Goal: Information Seeking & Learning: Learn about a topic

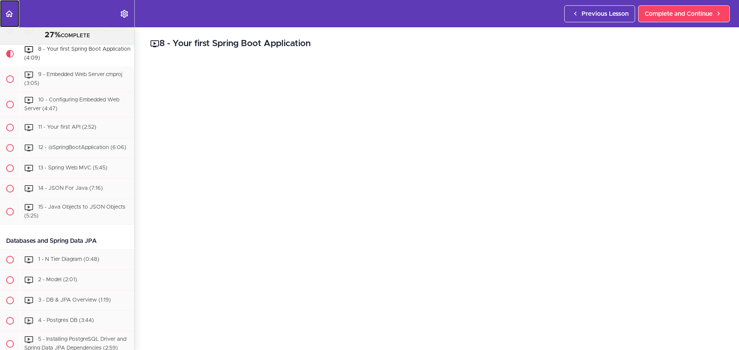
click at [14, 17] on link "Back to course curriculum" at bounding box center [9, 13] width 19 height 27
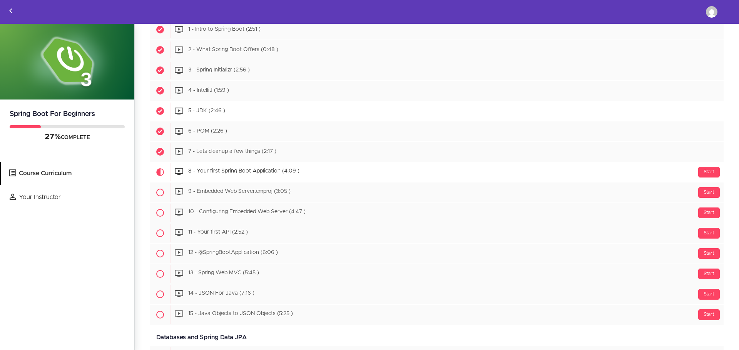
scroll to position [192, 0]
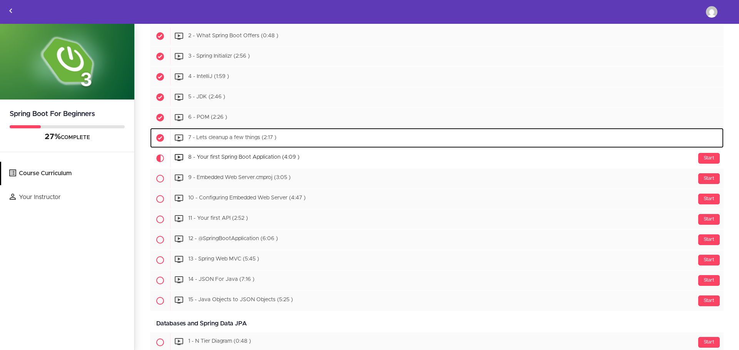
click at [220, 137] on span "7 - Lets cleanup a few things (2:17 )" at bounding box center [232, 137] width 88 height 5
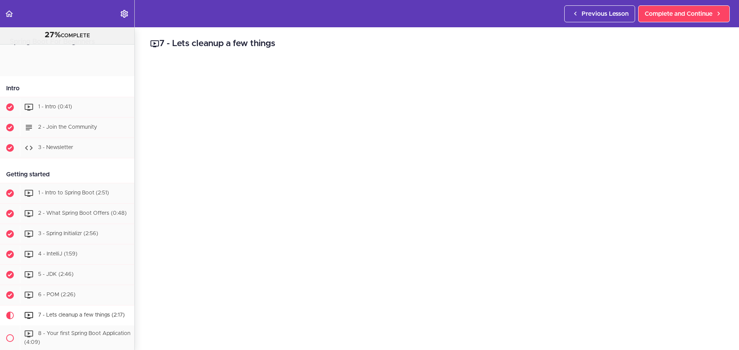
scroll to position [265, 0]
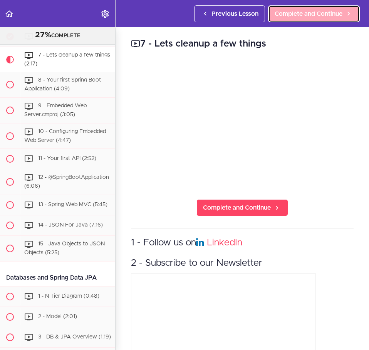
click at [310, 14] on span "Complete and Continue" at bounding box center [308, 13] width 68 height 9
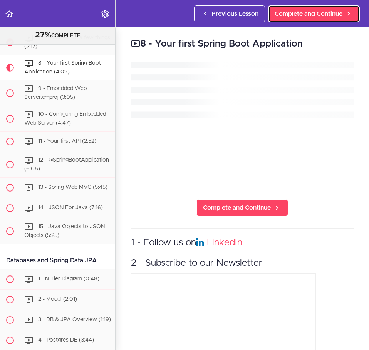
scroll to position [286, 0]
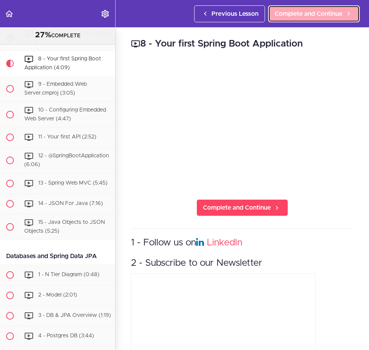
click at [316, 14] on span "Complete and Continue" at bounding box center [308, 13] width 68 height 9
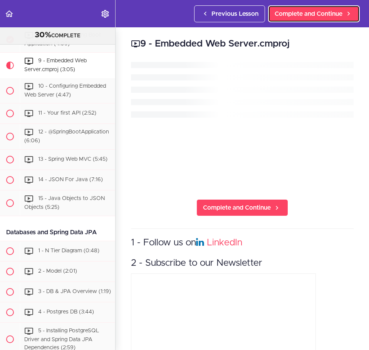
scroll to position [312, 0]
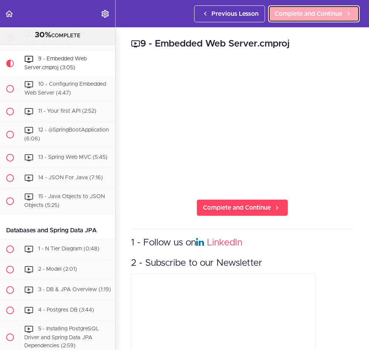
click at [317, 13] on span "Complete and Continue" at bounding box center [308, 13] width 68 height 9
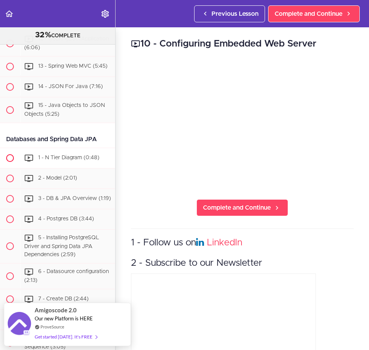
scroll to position [299, 0]
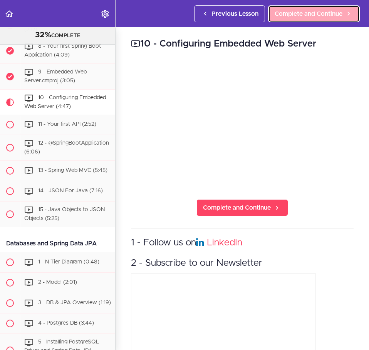
click at [309, 15] on span "Complete and Continue" at bounding box center [308, 13] width 68 height 9
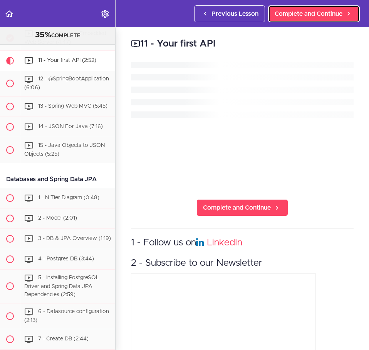
scroll to position [363, 0]
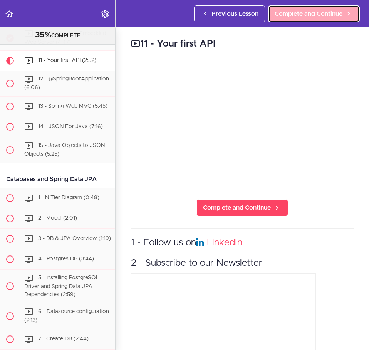
click at [312, 14] on span "Complete and Continue" at bounding box center [308, 13] width 68 height 9
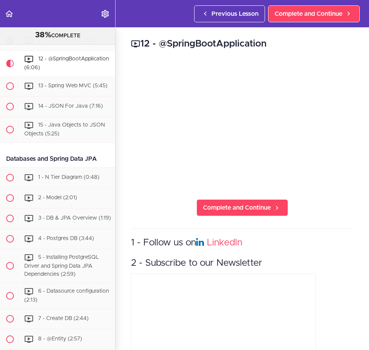
scroll to position [307, 0]
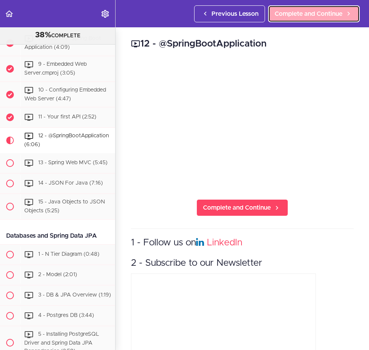
click at [304, 14] on span "Complete and Continue" at bounding box center [308, 13] width 68 height 9
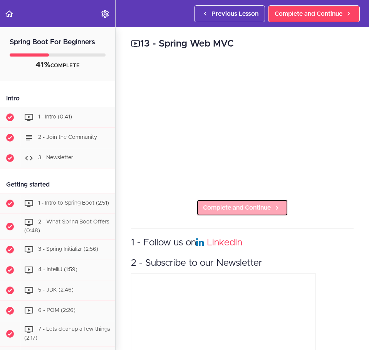
click at [232, 204] on span "Complete and Continue" at bounding box center [237, 207] width 68 height 9
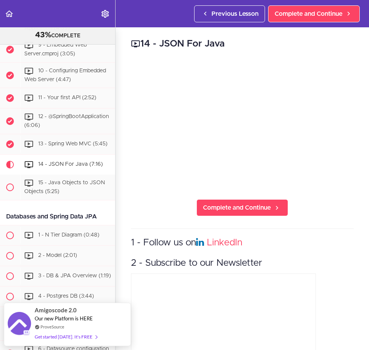
scroll to position [329, 0]
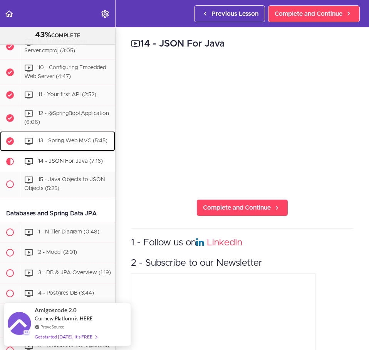
click at [51, 143] on span "13 - Spring Web MVC (5:45)" at bounding box center [72, 140] width 69 height 5
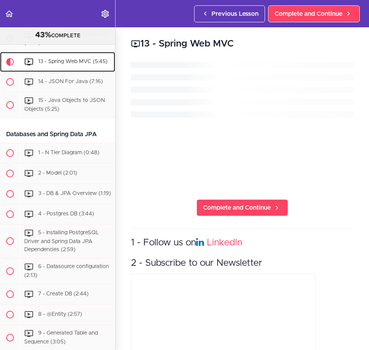
scroll to position [409, 0]
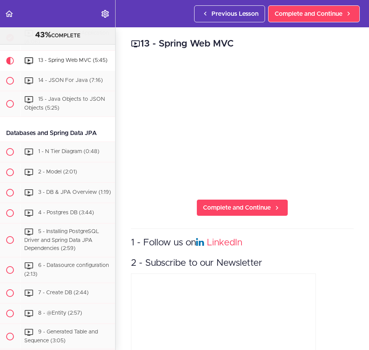
click at [349, 242] on div "13 - Spring Web MVC Complete and Continue 1 - Follow us on LinkedIn 2 - Subscri…" at bounding box center [241, 188] width 253 height 323
click at [336, 224] on div "13 - Spring Web MVC Complete and Continue 1 - Follow us on LinkedIn 2 - Subscri…" at bounding box center [241, 188] width 253 height 323
click at [331, 239] on h3 "1 - Follow us on LinkedIn" at bounding box center [242, 243] width 222 height 13
click at [331, 237] on h3 "1 - Follow us on LinkedIn" at bounding box center [242, 243] width 222 height 13
click at [321, 15] on span "Complete and Continue" at bounding box center [308, 13] width 68 height 9
